Goal: Find contact information: Find contact information

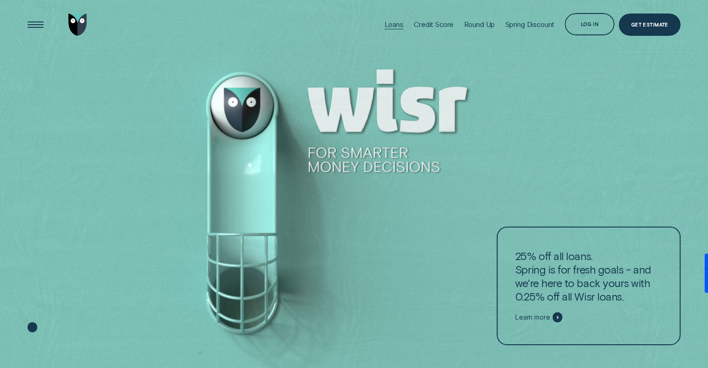
click at [387, 24] on div "Loans" at bounding box center [394, 24] width 19 height 9
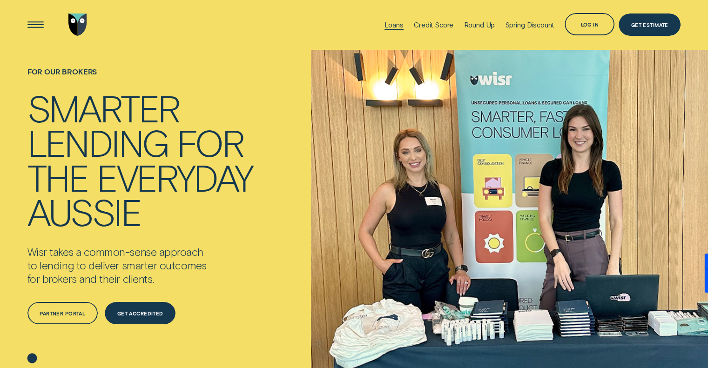
click at [392, 27] on div "Loans" at bounding box center [394, 24] width 19 height 9
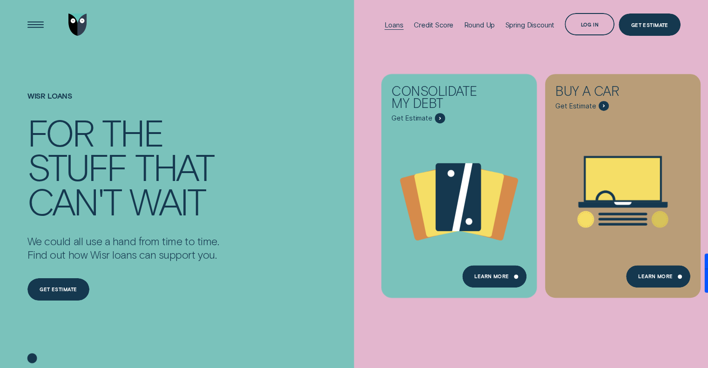
click at [387, 25] on div "Loans" at bounding box center [394, 24] width 19 height 9
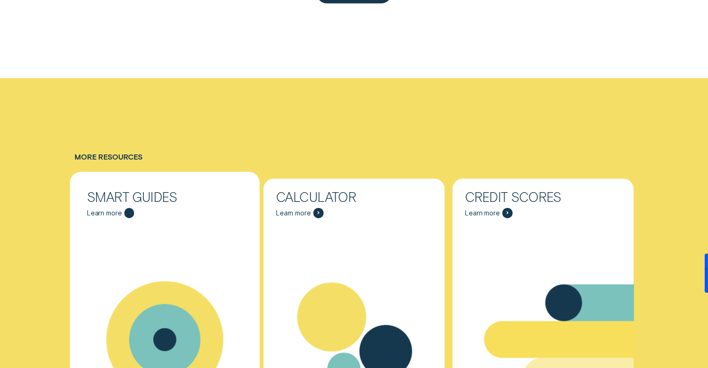
scroll to position [3073, 0]
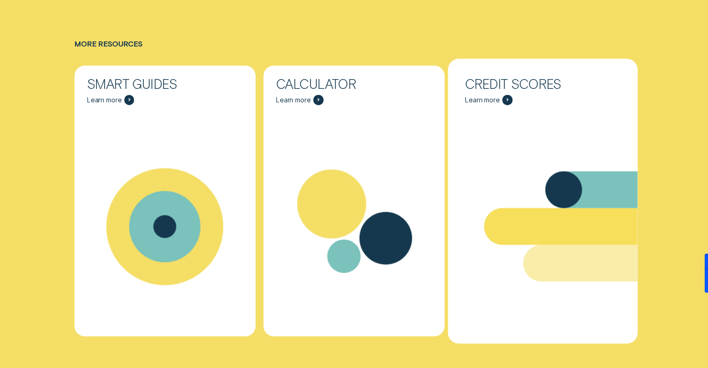
click at [507, 100] on icon "Credit Scores - Learn more" at bounding box center [507, 100] width 1 height 2
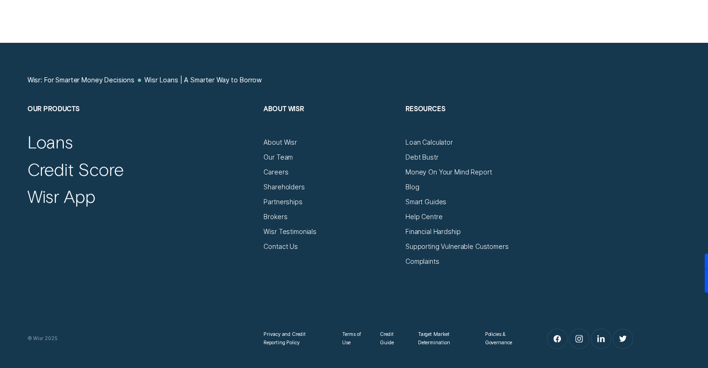
scroll to position [3679, 0]
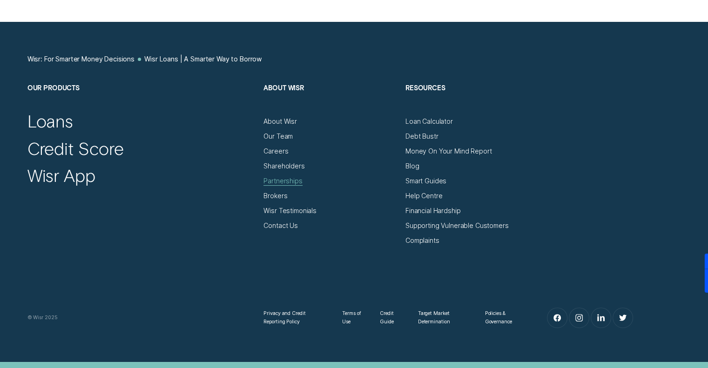
click at [281, 183] on div "Partnerships" at bounding box center [283, 181] width 39 height 8
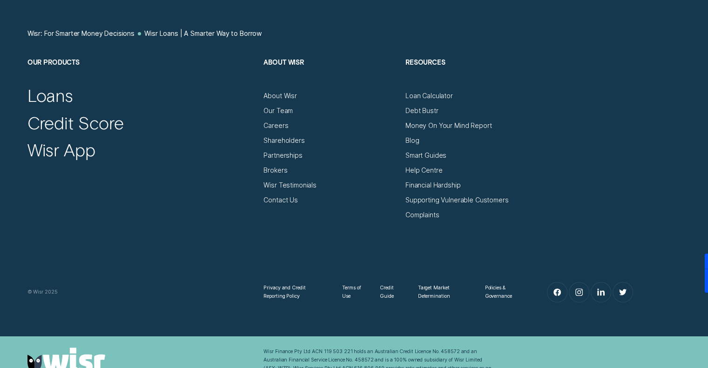
scroll to position [3724, 0]
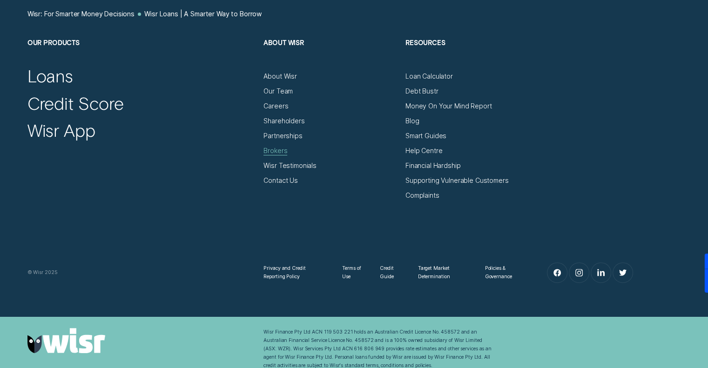
click at [281, 150] on div "Brokers" at bounding box center [276, 151] width 24 height 8
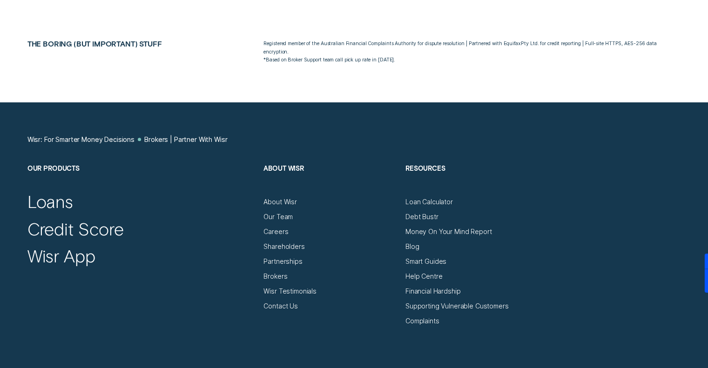
scroll to position [4780, 0]
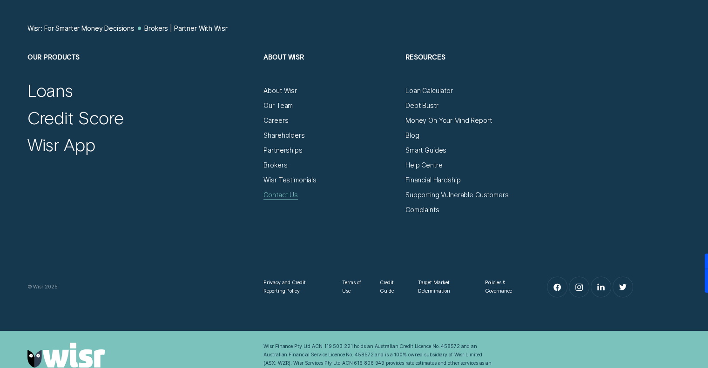
click at [290, 191] on div "Contact Us" at bounding box center [281, 195] width 34 height 8
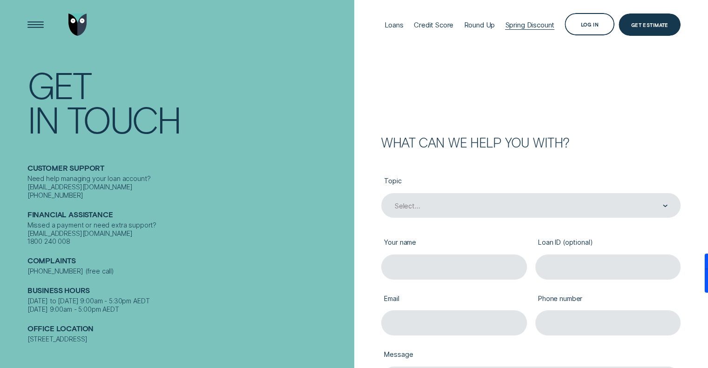
click at [512, 22] on div "Spring Discount" at bounding box center [529, 24] width 49 height 9
drag, startPoint x: 27, startPoint y: 180, endPoint x: 95, endPoint y: 182, distance: 68.0
click at [95, 182] on div "Need help managing your loan account? [EMAIL_ADDRESS][DOMAIN_NAME] [PHONE_NUMBE…" at bounding box center [188, 187] width 323 height 25
copy div "[EMAIL_ADDRESS][DOMAIN_NAME]"
click at [586, 26] on div "Log in" at bounding box center [590, 24] width 18 height 4
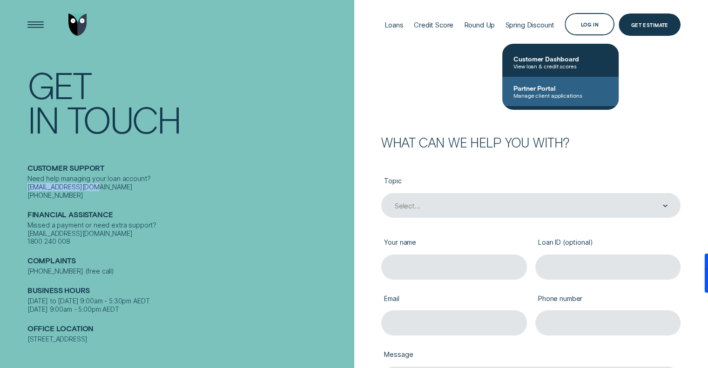
click at [536, 93] on span "Manage client applications" at bounding box center [561, 95] width 94 height 7
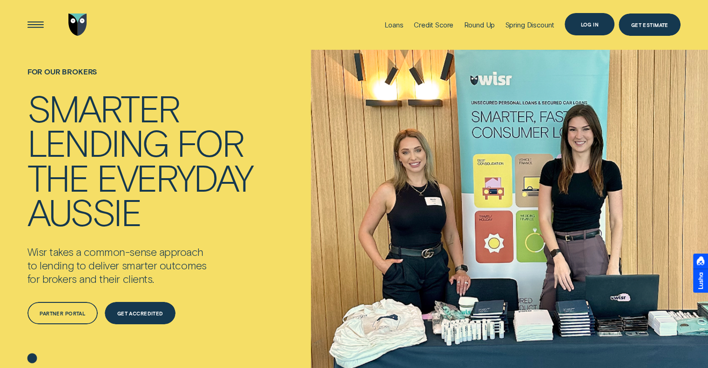
click at [597, 27] on div "Log in" at bounding box center [590, 24] width 50 height 22
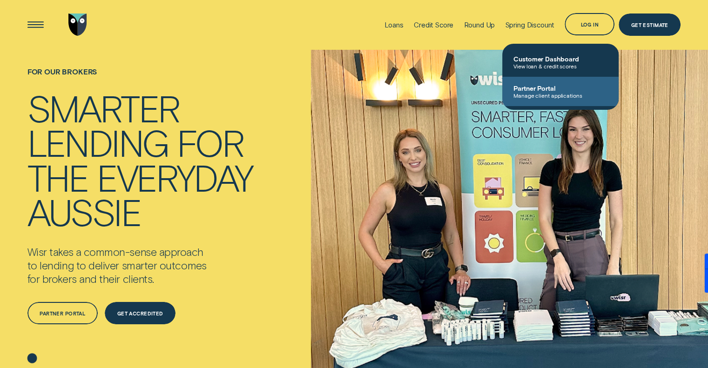
click at [542, 92] on span "Partner Portal" at bounding box center [561, 88] width 94 height 8
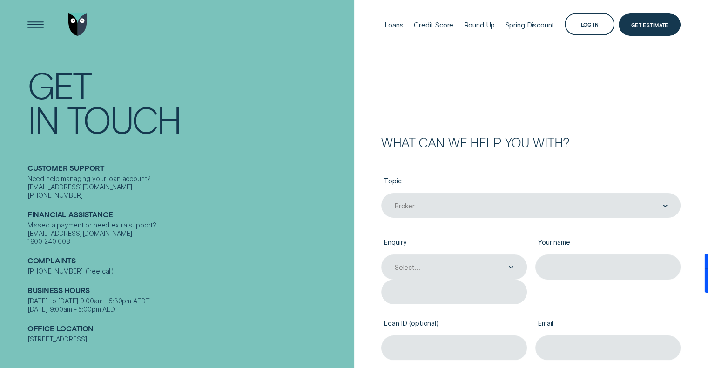
click at [28, 178] on div "Need help managing your loan account? [EMAIL_ADDRESS][DOMAIN_NAME] [PHONE_NUMBE…" at bounding box center [188, 187] width 323 height 25
drag, startPoint x: 28, startPoint y: 178, endPoint x: 94, endPoint y: 181, distance: 65.7
click at [94, 181] on div "Need help managing your loan account? [EMAIL_ADDRESS][DOMAIN_NAME] [PHONE_NUMBE…" at bounding box center [188, 187] width 323 height 25
copy div "[EMAIL_ADDRESS][DOMAIN_NAME]"
